Goal: Task Accomplishment & Management: Manage account settings

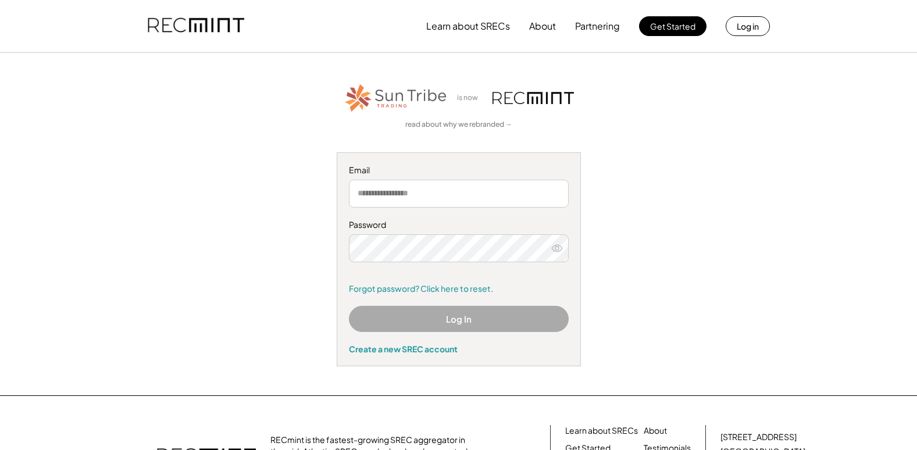
click at [430, 198] on input "email" at bounding box center [459, 194] width 220 height 28
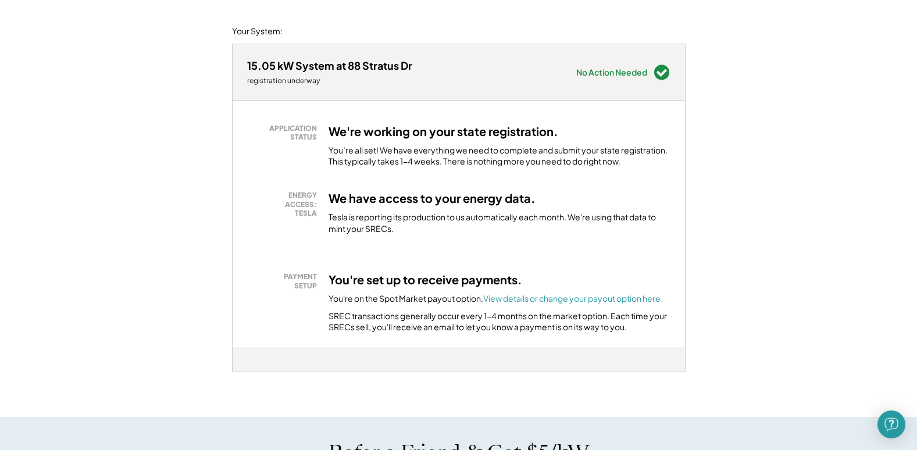
scroll to position [163, 0]
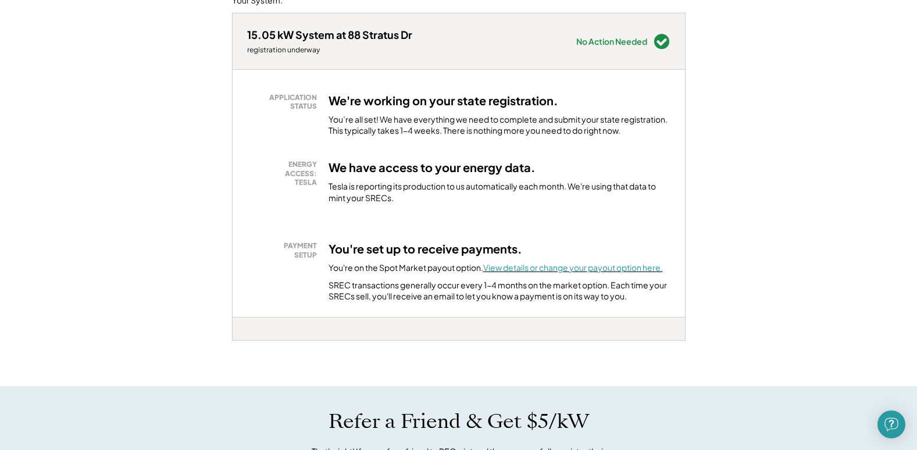
click at [583, 268] on font "View details or change your payout option here." at bounding box center [573, 267] width 180 height 10
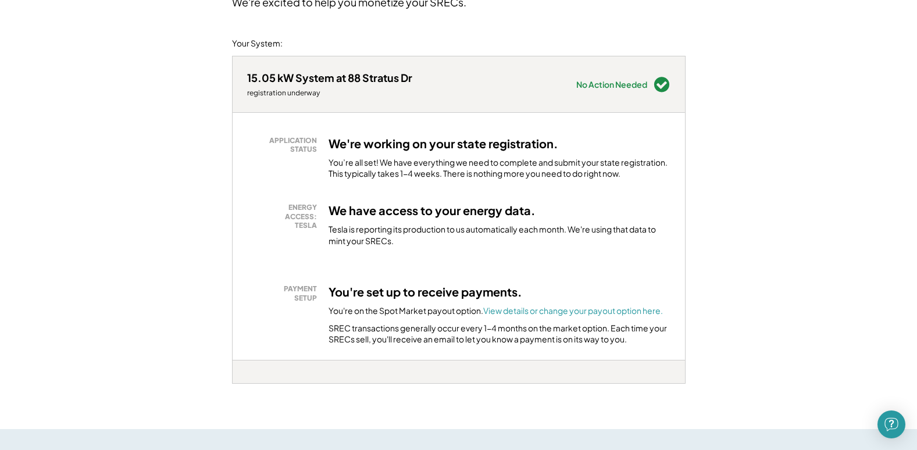
scroll to position [0, 0]
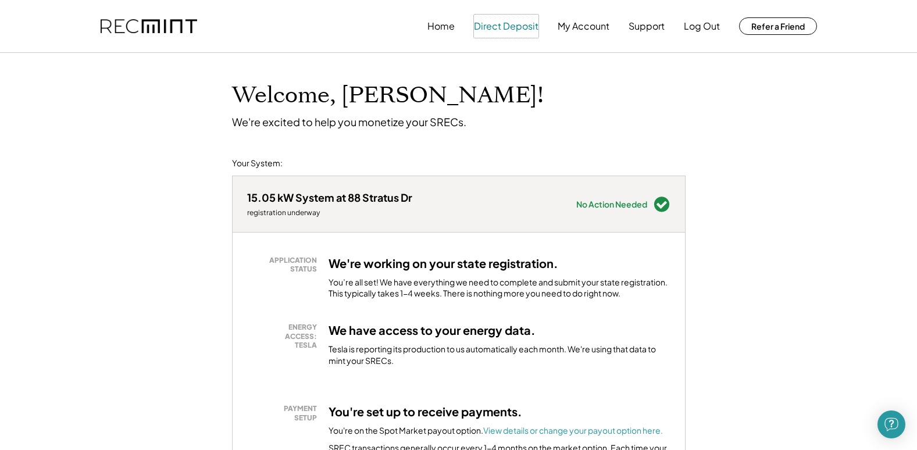
click at [495, 29] on button "Direct Deposit" at bounding box center [506, 26] width 65 height 23
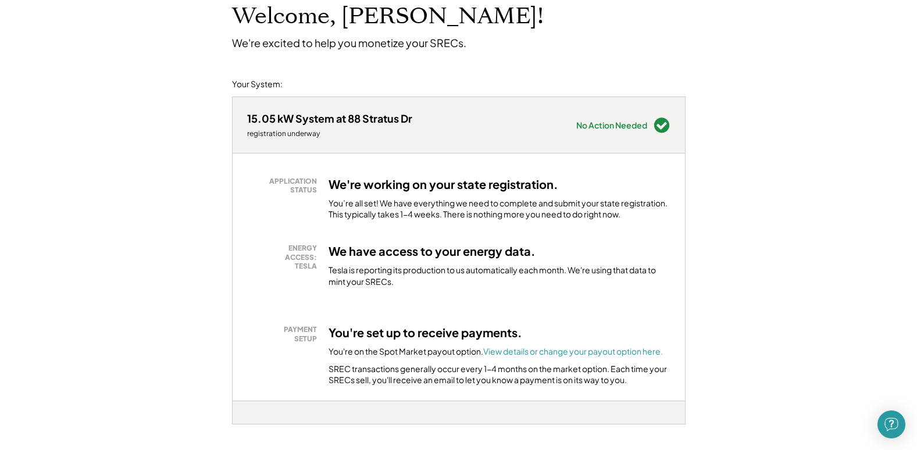
scroll to position [77, 0]
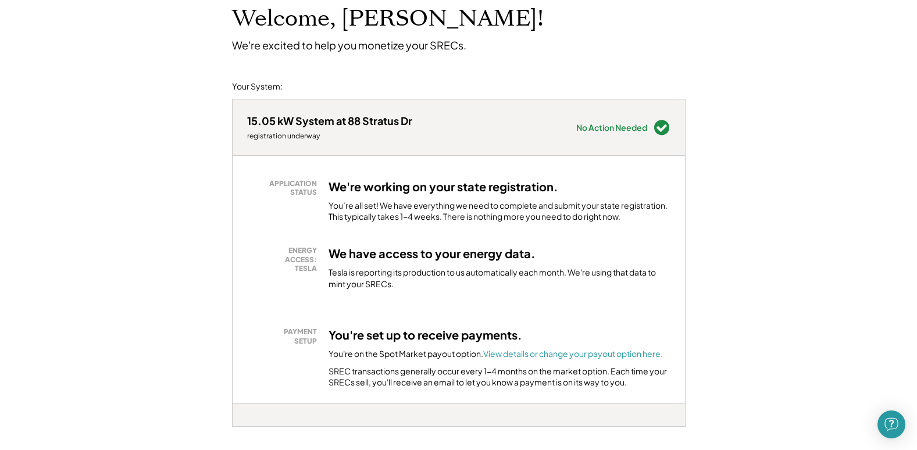
click at [233, 12] on h1 "Welcome, Anthony!" at bounding box center [388, 18] width 312 height 27
click at [578, 353] on font "View details or change your payout option here." at bounding box center [573, 353] width 180 height 10
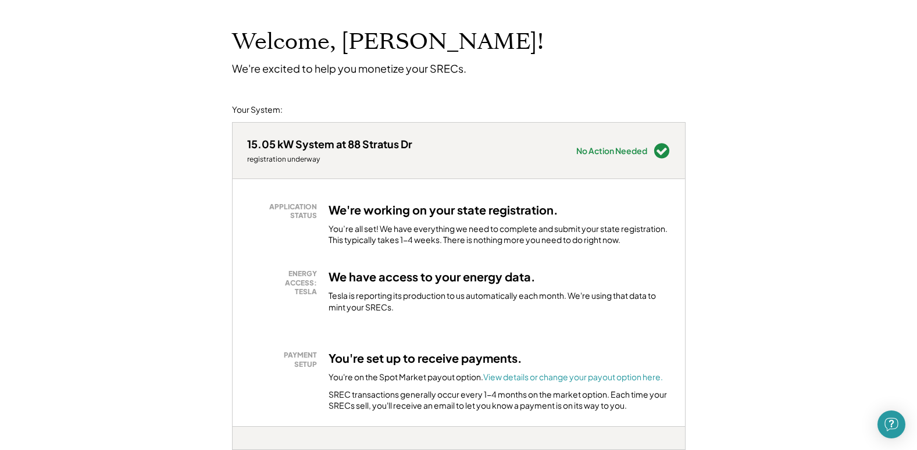
scroll to position [0, 0]
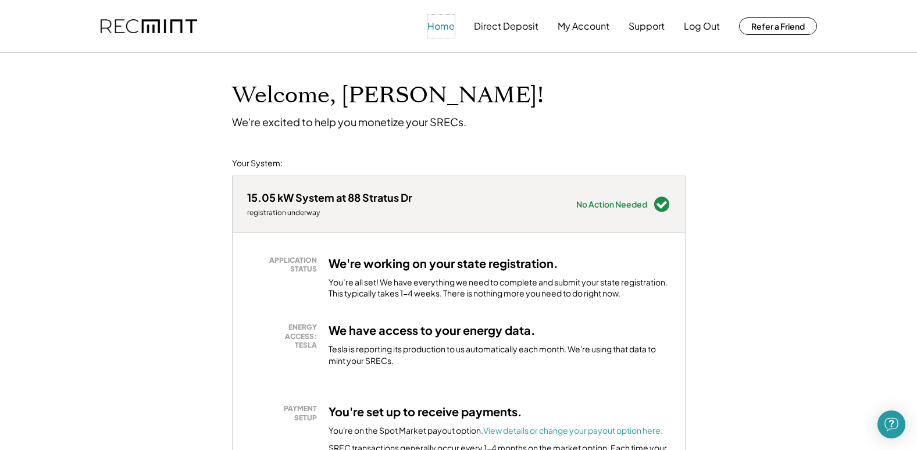
click at [450, 21] on button "Home" at bounding box center [441, 26] width 27 height 23
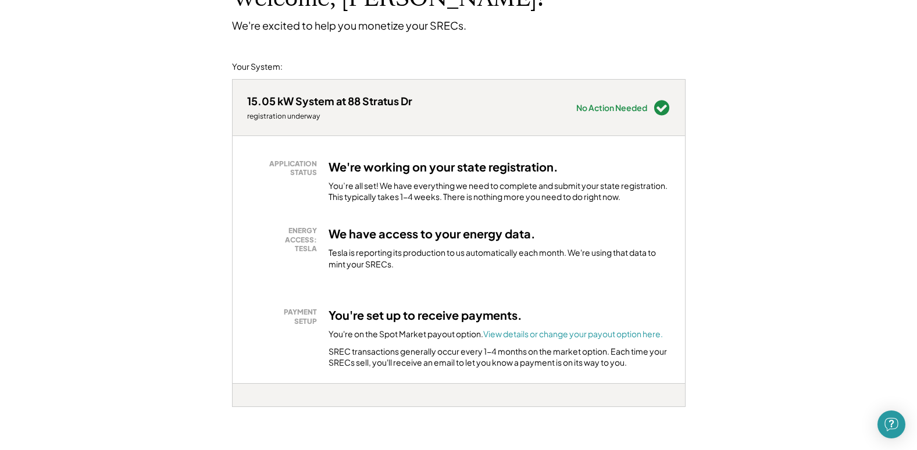
scroll to position [102, 0]
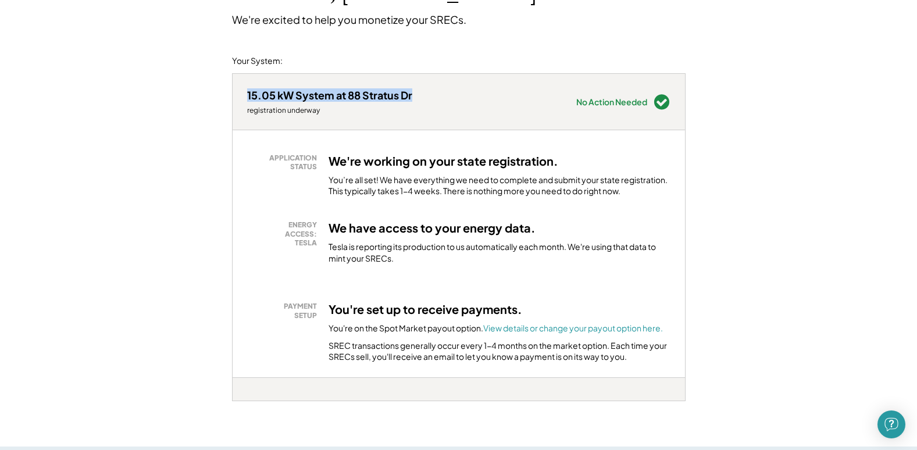
drag, startPoint x: 432, startPoint y: 94, endPoint x: 247, endPoint y: 97, distance: 185.0
click at [247, 97] on div "15.05 kW System at 88 Stratus Dr registration underway Needs Attention see belo…" at bounding box center [459, 102] width 453 height 56
copy div "15.05 kW System at 88 Stratus Dr"
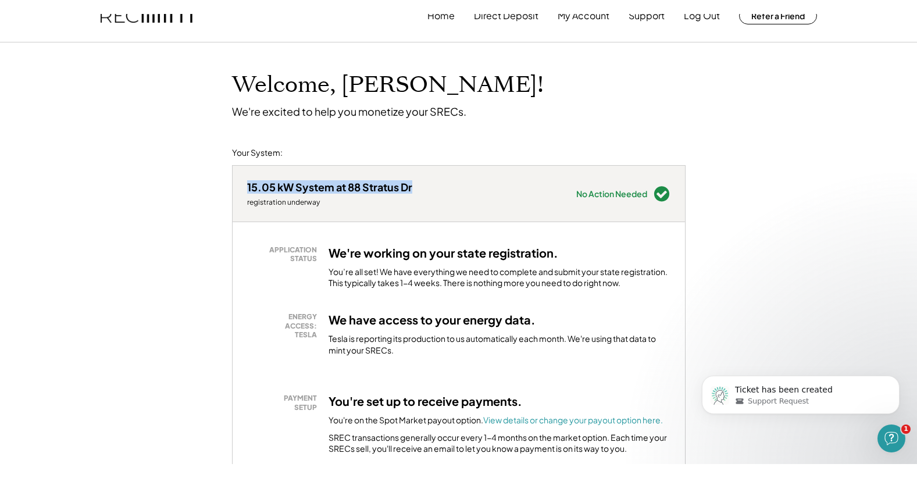
scroll to position [0, 0]
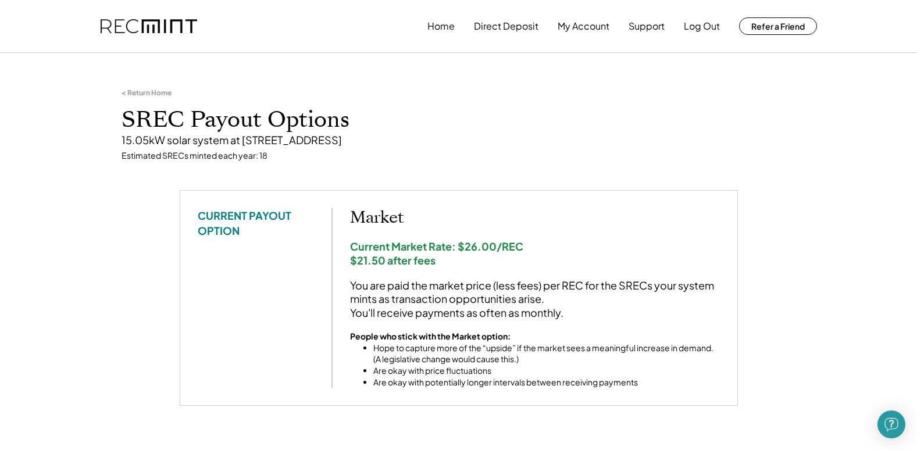
drag, startPoint x: 917, startPoint y: 64, endPoint x: 926, endPoint y: 95, distance: 32.6
click at [917, 95] on html "Home Direct Deposit My Account Support Log Out Refer a Friend < Return Home SRE…" at bounding box center [458, 225] width 917 height 450
click at [442, 126] on h1 "SREC Payout Options" at bounding box center [459, 119] width 675 height 27
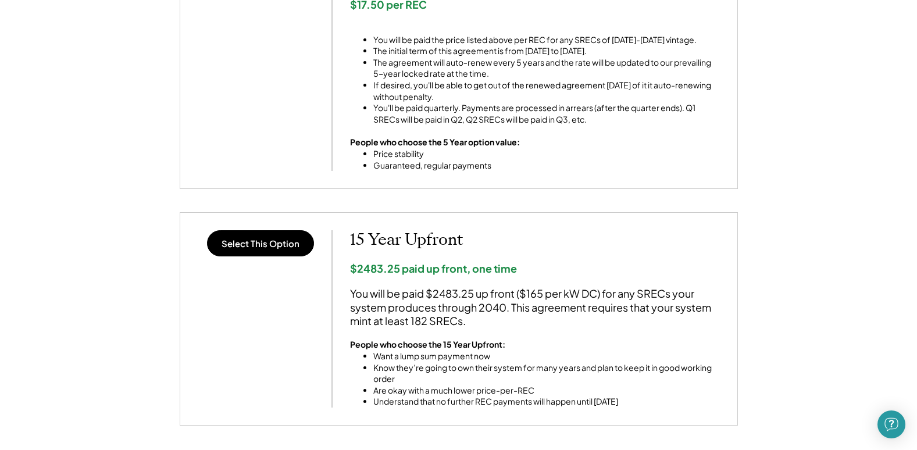
scroll to position [969, 0]
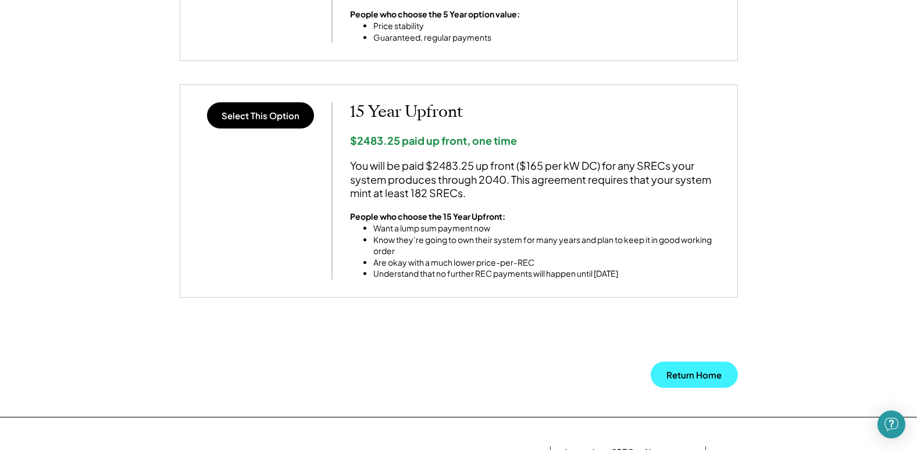
click at [700, 373] on button "Return Home" at bounding box center [694, 375] width 87 height 26
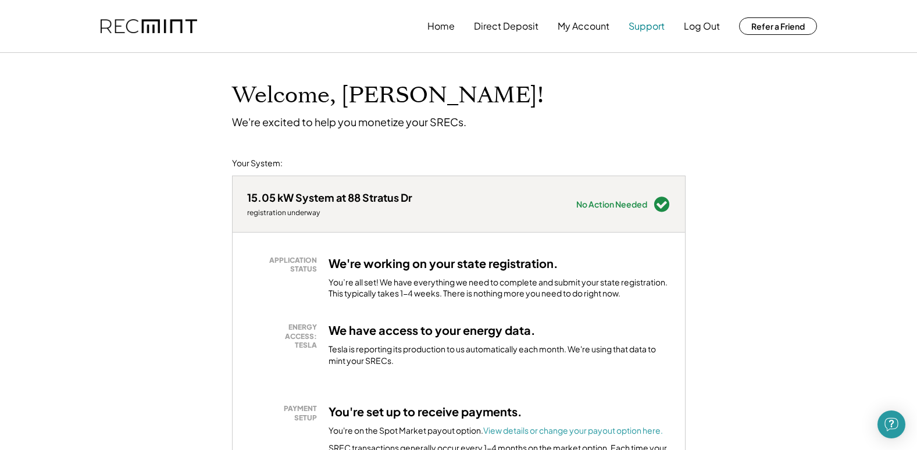
click at [643, 26] on button "Support" at bounding box center [647, 26] width 36 height 23
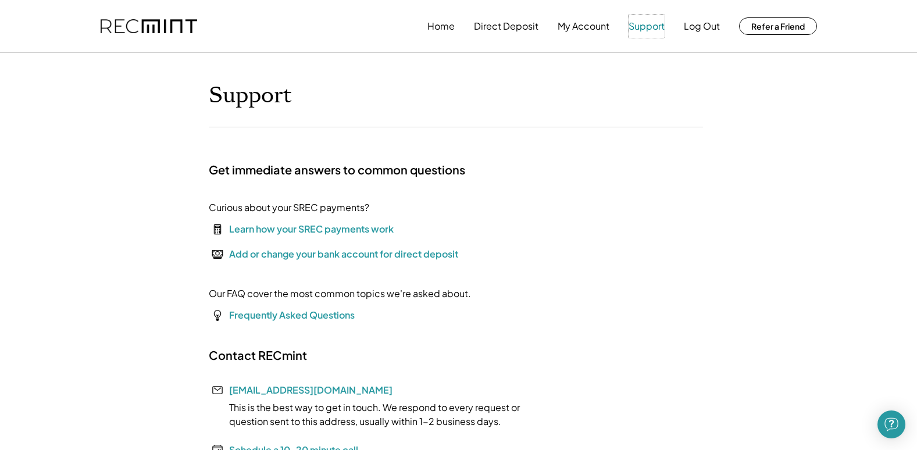
click at [643, 29] on button "Support" at bounding box center [647, 26] width 36 height 23
click at [297, 314] on font "Frequently Asked Questions" at bounding box center [292, 315] width 126 height 12
click at [442, 28] on button "Home" at bounding box center [441, 26] width 27 height 23
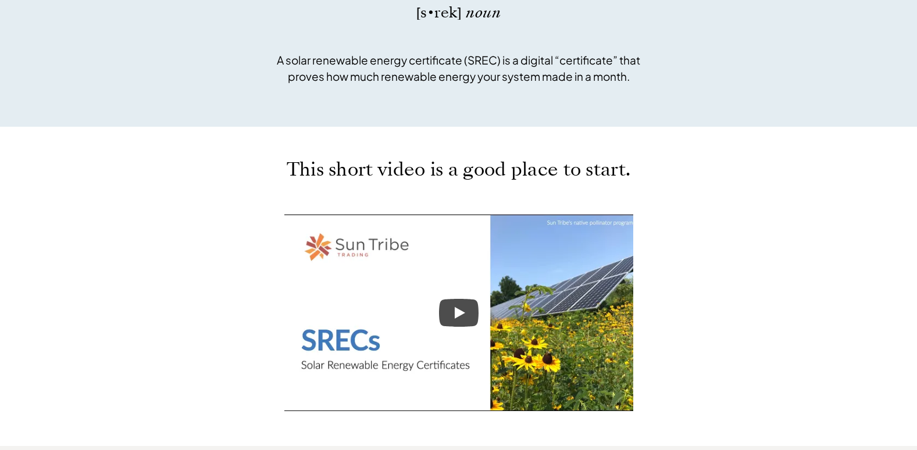
scroll to position [450, 0]
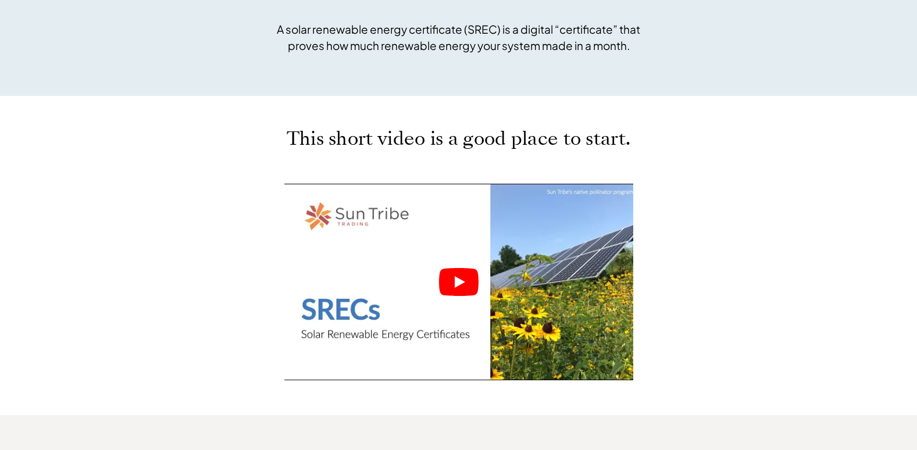
click at [460, 280] on icon "Play" at bounding box center [460, 282] width 10 height 12
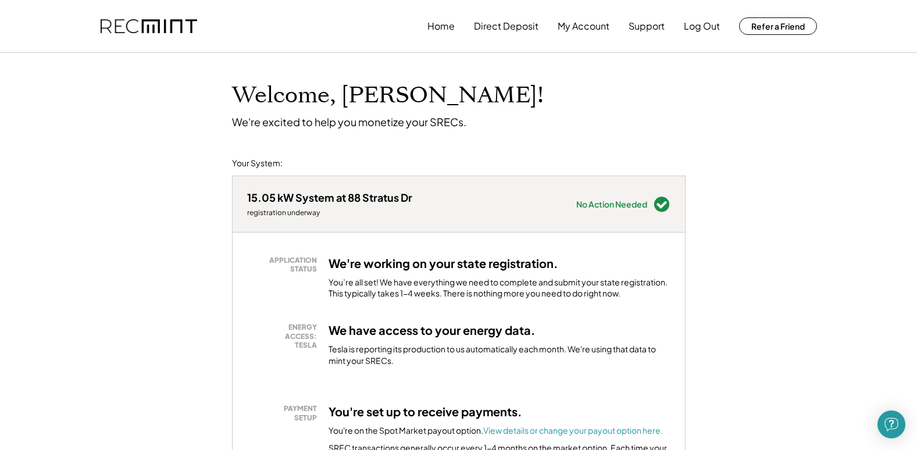
click at [522, 112] on div "Welcome, [PERSON_NAME]! We're excited to help you monetize your SRECs." at bounding box center [458, 91] width 477 height 76
click at [652, 21] on button "Support" at bounding box center [647, 26] width 36 height 23
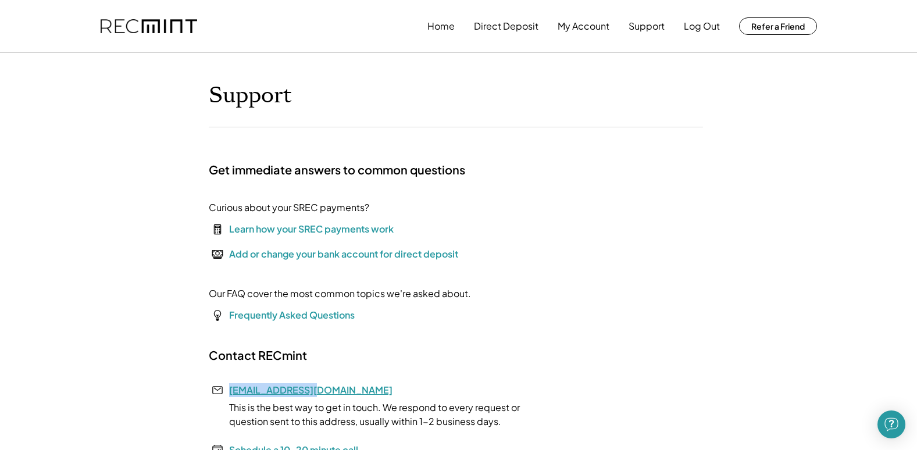
drag, startPoint x: 322, startPoint y: 387, endPoint x: 230, endPoint y: 387, distance: 92.5
click at [230, 387] on div "Contact RECmint [EMAIL_ADDRESS][DOMAIN_NAME] This is the best way to get in tou…" at bounding box center [383, 418] width 349 height 141
copy link "[EMAIL_ADDRESS][DOMAIN_NAME]"
